Goal: Information Seeking & Learning: Learn about a topic

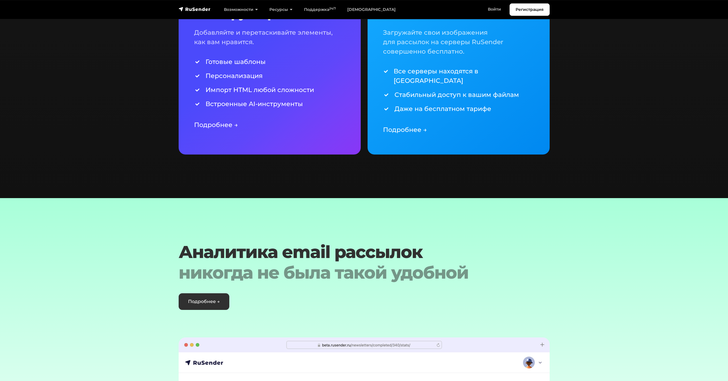
scroll to position [1395, 0]
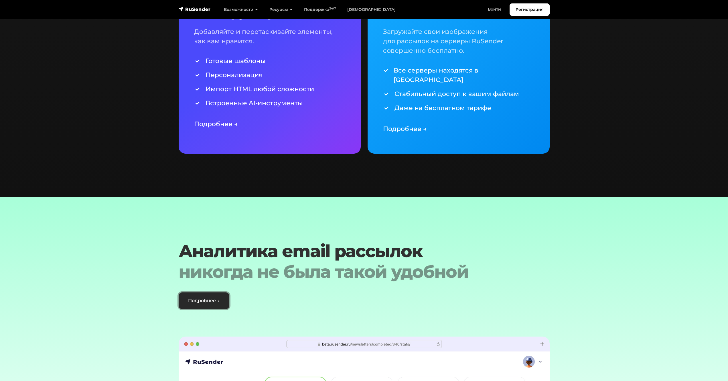
click at [189, 292] on link "Подробнее →" at bounding box center [204, 300] width 51 height 17
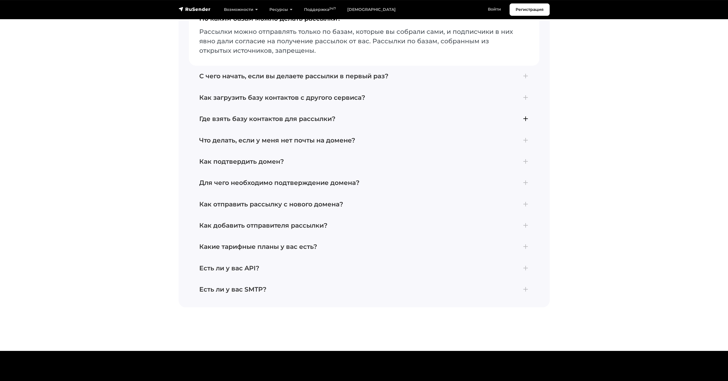
scroll to position [1541, 0]
